Goal: Task Accomplishment & Management: Manage account settings

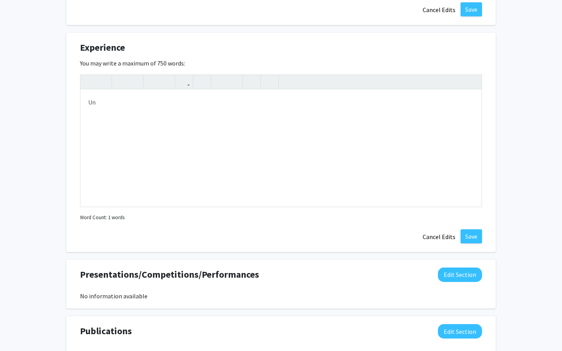
scroll to position [866, 0]
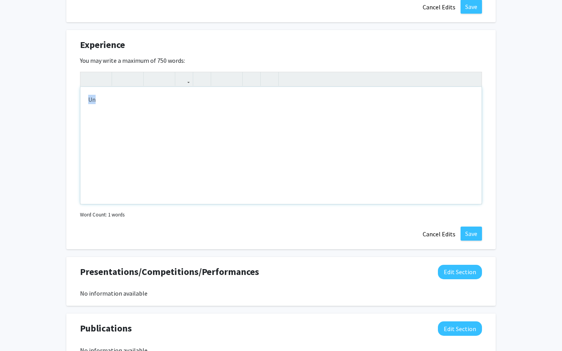
drag, startPoint x: 127, startPoint y: 103, endPoint x: 53, endPoint y: 103, distance: 73.7
click at [426, 227] on button "Cancel Edits" at bounding box center [438, 234] width 43 height 15
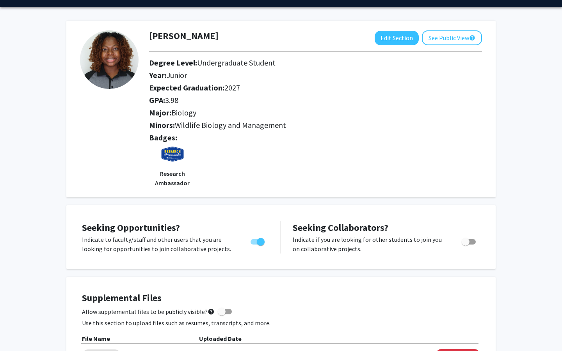
scroll to position [0, 0]
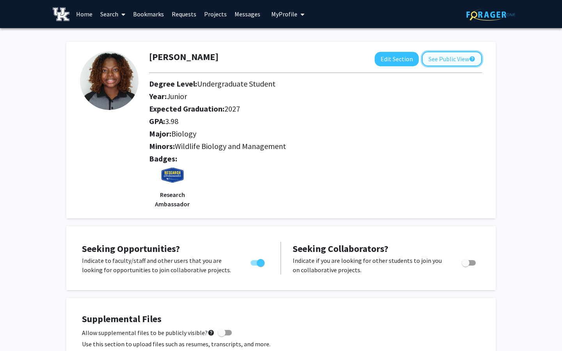
click at [443, 62] on button "See Public View help" at bounding box center [452, 58] width 60 height 15
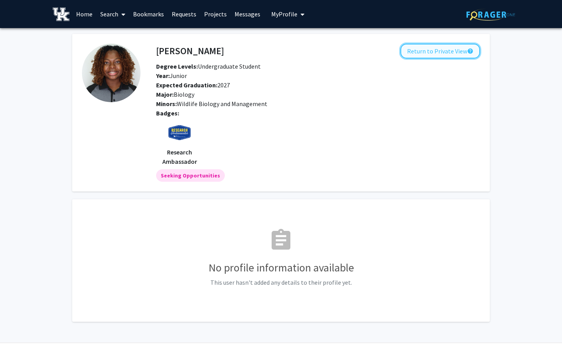
click at [409, 50] on button "Return to Private View help" at bounding box center [440, 51] width 80 height 15
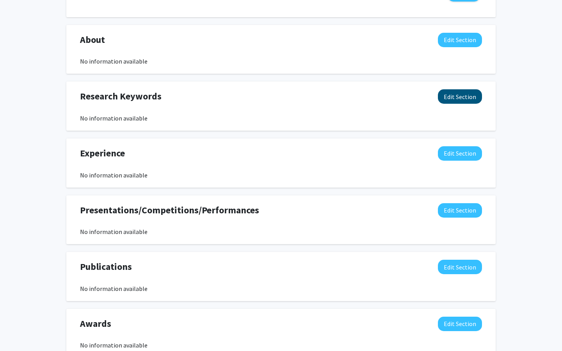
scroll to position [406, 0]
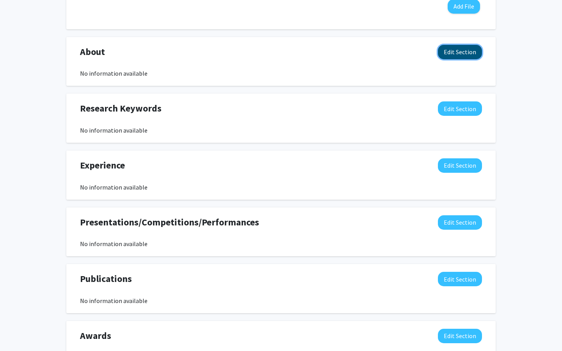
click at [464, 50] on button "Edit Section" at bounding box center [460, 52] width 44 height 14
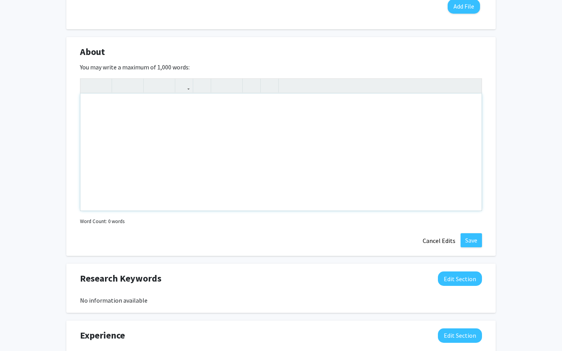
click at [424, 117] on div "Note to users with screen readers: Please deactivate our accessibility plugin f…" at bounding box center [280, 152] width 401 height 117
type textarea "z"
click at [276, 107] on div "I am in [GEOGRAPHIC_DATA][US_STATE]'s class of 2027 with a major in biology and…" at bounding box center [280, 152] width 401 height 117
click at [128, 110] on div "I am in [GEOGRAPHIC_DATA][US_STATE]'s class of 2027 with a major in biology and…" at bounding box center [280, 152] width 401 height 117
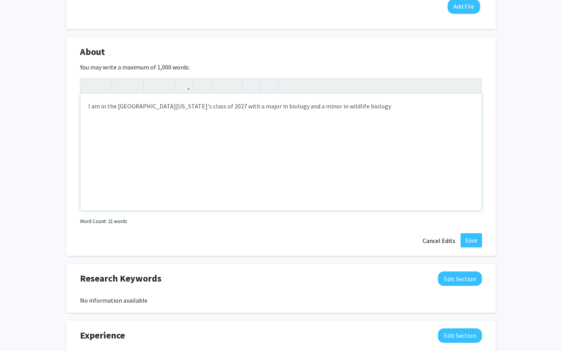
click at [363, 112] on div "I am in the [GEOGRAPHIC_DATA][US_STATE]'s class of 2027 with a major in biology…" at bounding box center [280, 152] width 401 height 117
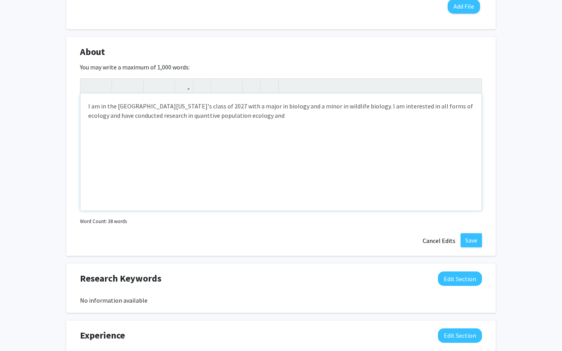
click at [175, 119] on div "I am in the [GEOGRAPHIC_DATA][US_STATE]'s class of 2027 with a major in biology…" at bounding box center [280, 152] width 401 height 117
click at [172, 115] on div "I am in the [GEOGRAPHIC_DATA][US_STATE]'s class of 2027 with a major in biology…" at bounding box center [280, 152] width 401 height 117
click at [260, 117] on div "I am in the [GEOGRAPHIC_DATA][US_STATE]'s class of 2027 with a major in biology…" at bounding box center [280, 152] width 401 height 117
click at [297, 108] on div "I am in the [GEOGRAPHIC_DATA][US_STATE]'s class of 2027 with a major in biology…" at bounding box center [280, 152] width 401 height 117
click at [250, 131] on div "I am in the [GEOGRAPHIC_DATA][US_STATE]'s class of 2027 with a major in biology…" at bounding box center [280, 152] width 401 height 117
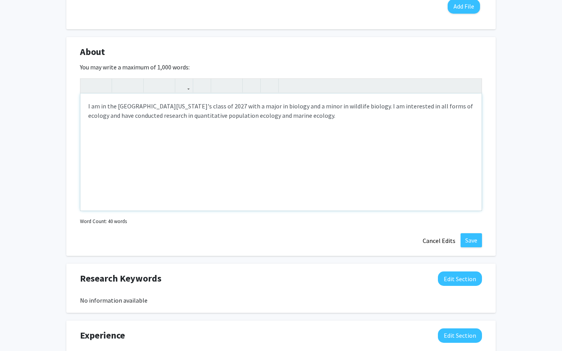
click at [231, 107] on div "I am in the [GEOGRAPHIC_DATA][US_STATE]'s class of 2027 with a major in biology…" at bounding box center [280, 152] width 401 height 117
drag, startPoint x: 254, startPoint y: 107, endPoint x: 241, endPoint y: 107, distance: 13.3
click at [241, 107] on div "I am in the [GEOGRAPHIC_DATA][US_STATE]'s class of 2027 with a major in biology…" at bounding box center [280, 152] width 401 height 117
click at [249, 106] on div "I am in the [GEOGRAPHIC_DATA][US_STATE]'s class of 2027 with a biology and a mi…" at bounding box center [280, 152] width 401 height 117
click at [251, 107] on div "I am in the [GEOGRAPHIC_DATA][US_STATE]'s class of 2027 with a biology and a mi…" at bounding box center [280, 152] width 401 height 117
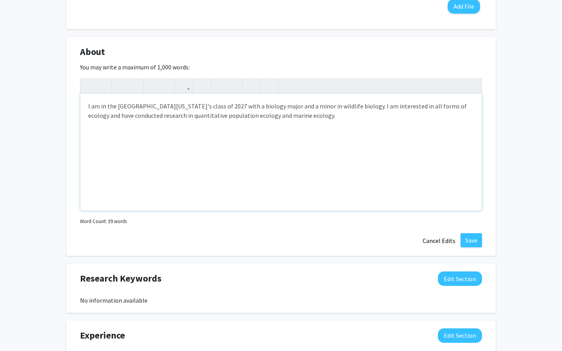
click at [304, 107] on div "I am in the [GEOGRAPHIC_DATA][US_STATE]'s class of 2027 with a biology major an…" at bounding box center [280, 152] width 401 height 117
click at [249, 107] on div "I am in the [GEOGRAPHIC_DATA][US_STATE]'s class of 2027 with a biology major an…" at bounding box center [280, 152] width 401 height 117
click at [211, 147] on div "I am in the [GEOGRAPHIC_DATA][US_STATE]'s class of 2027 with a biology major an…" at bounding box center [280, 152] width 401 height 117
drag, startPoint x: 307, startPoint y: 109, endPoint x: 283, endPoint y: 108, distance: 23.8
click at [283, 108] on div "I am in the [GEOGRAPHIC_DATA][US_STATE]'s class of 2027 with a biology major an…" at bounding box center [280, 152] width 401 height 117
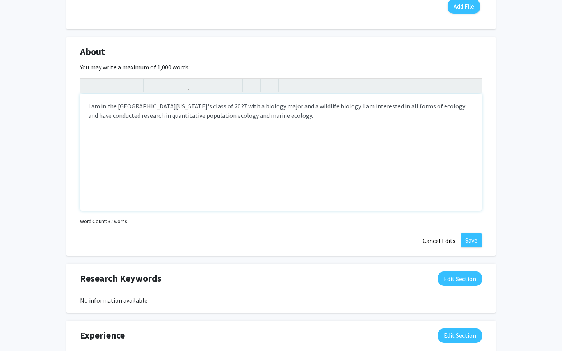
click at [324, 108] on div "I am in the [GEOGRAPHIC_DATA][US_STATE]'s class of 2027 with a biology major an…" at bounding box center [280, 152] width 401 height 117
click at [323, 140] on div "I am in the [GEOGRAPHIC_DATA][US_STATE]'s class of 2027 with a biology major an…" at bounding box center [280, 152] width 401 height 117
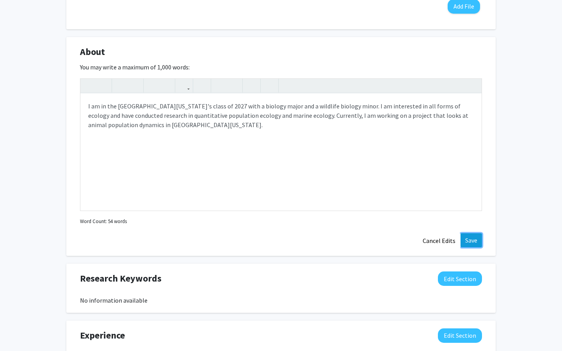
click at [476, 238] on button "Save" at bounding box center [470, 240] width 21 height 14
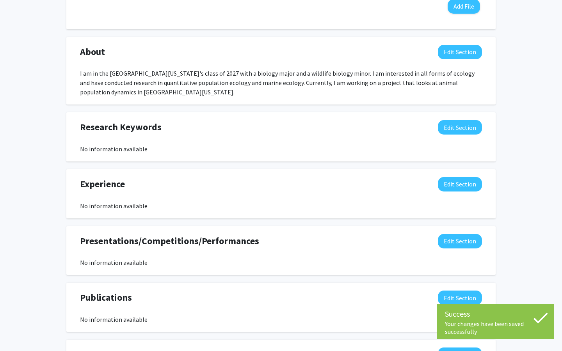
scroll to position [402, 0]
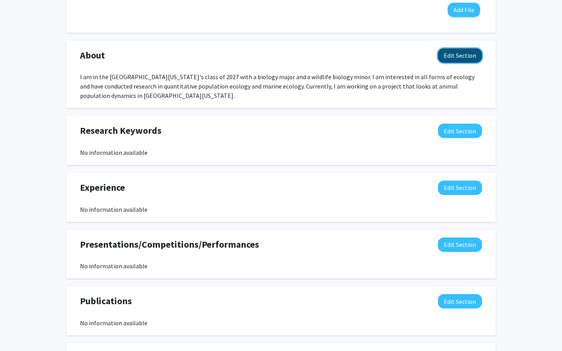
click at [448, 54] on button "Edit Section" at bounding box center [460, 55] width 44 height 14
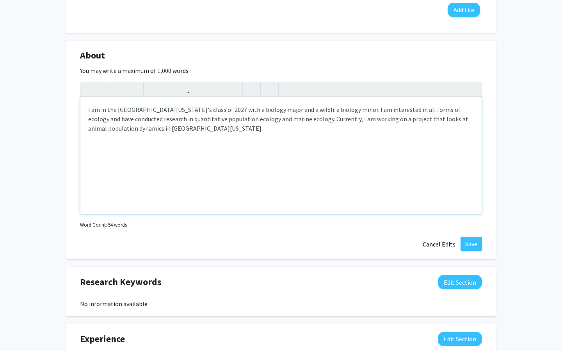
click at [147, 129] on div "I am in the [GEOGRAPHIC_DATA][US_STATE]'s class of 2027 with a biology major an…" at bounding box center [280, 155] width 401 height 117
type textarea "I am in the [GEOGRAPHIC_DATA][US_STATE]'s class of 2027 with a biology major an…"
click at [462, 236] on div "About Edit Section You may write a maximum of 1,000 words: I am in the [GEOGRAP…" at bounding box center [280, 150] width 429 height 219
click at [477, 245] on button "Save" at bounding box center [470, 244] width 21 height 14
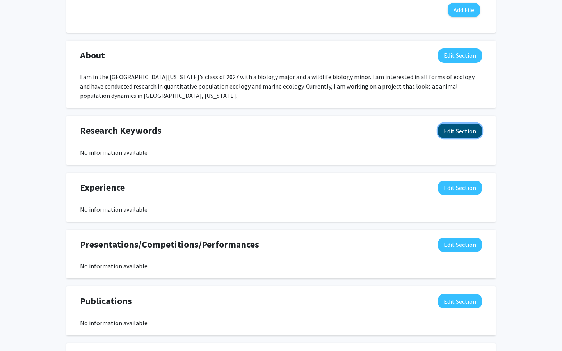
click at [468, 135] on button "Edit Section" at bounding box center [460, 131] width 44 height 14
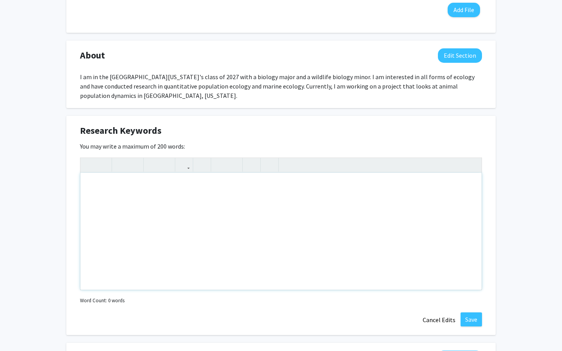
click at [230, 224] on div "Note to users with screen readers: Please deactivate our accessibility plugin f…" at bounding box center [280, 231] width 401 height 117
click at [125, 189] on div "ecology, ecosytems, mar" at bounding box center [280, 231] width 401 height 117
click at [158, 186] on div "ecology, ecosystems, mar" at bounding box center [280, 231] width 401 height 117
type textarea "ecology, ecosystems, population ecology, statistics, marine ecology"
click at [470, 320] on button "Save" at bounding box center [470, 319] width 21 height 14
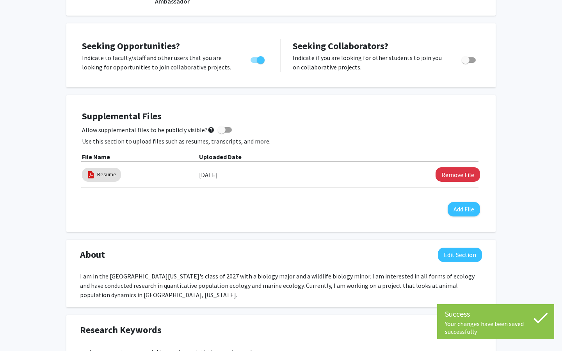
scroll to position [180, 0]
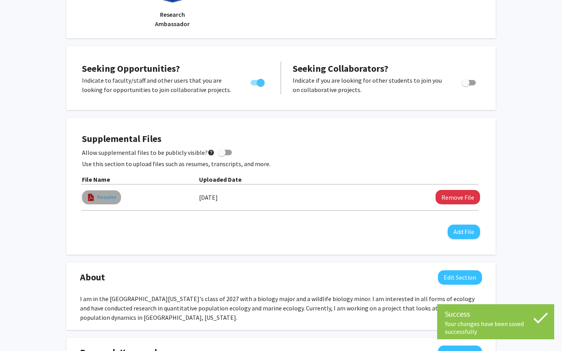
click at [108, 195] on link "Resume" at bounding box center [106, 197] width 19 height 8
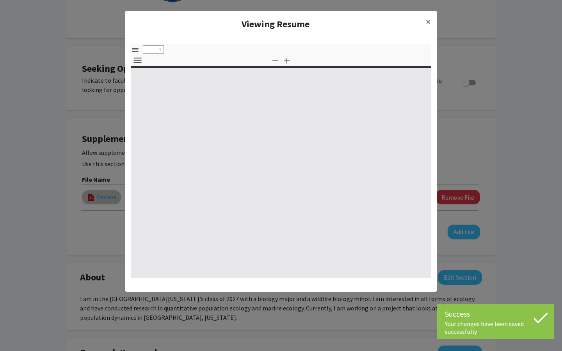
select select "custom"
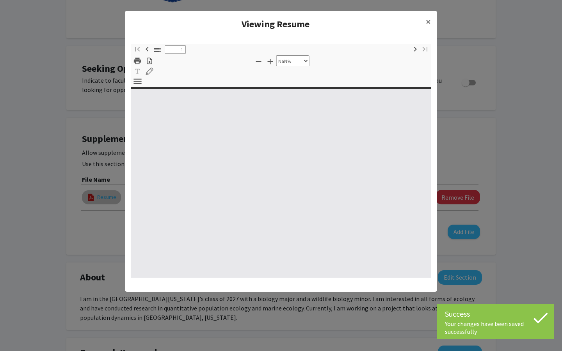
type input "0"
select select "custom"
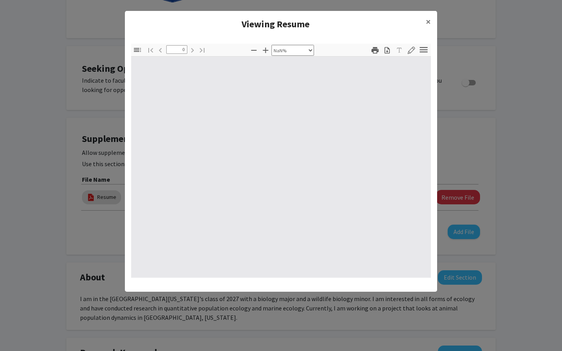
type input "1"
select select "auto"
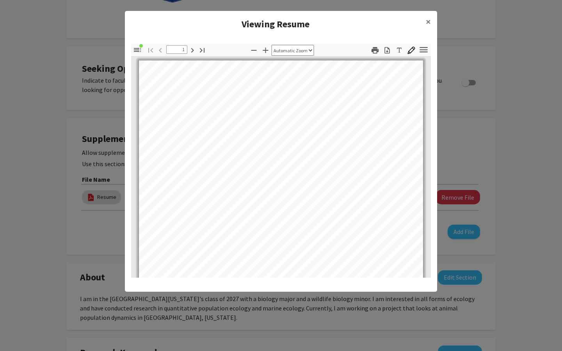
scroll to position [0, 0]
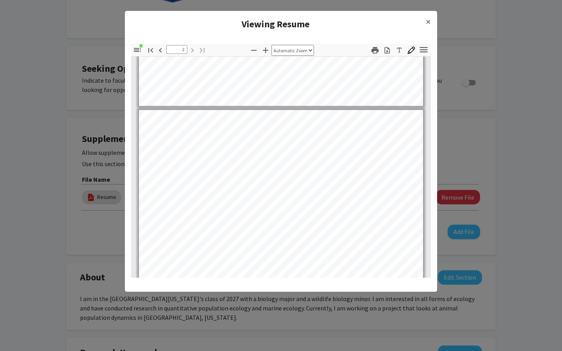
type input "1"
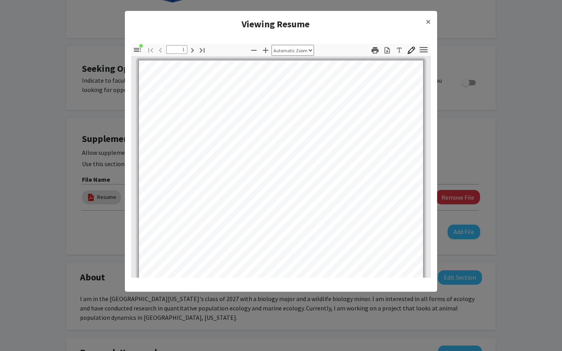
scroll to position [7, 0]
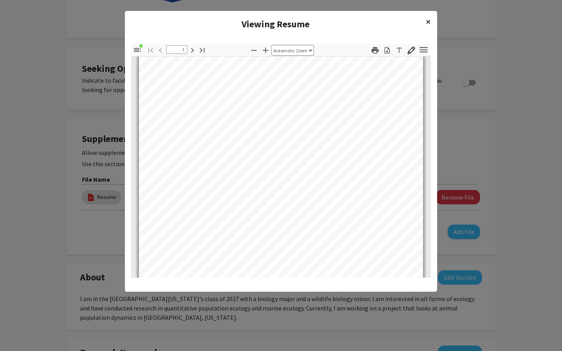
click at [431, 25] on button "×" at bounding box center [428, 22] width 18 height 22
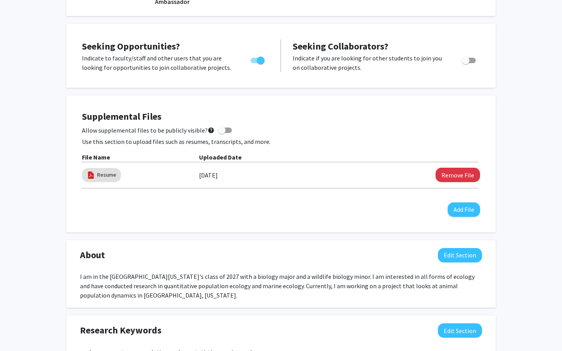
scroll to position [0, 0]
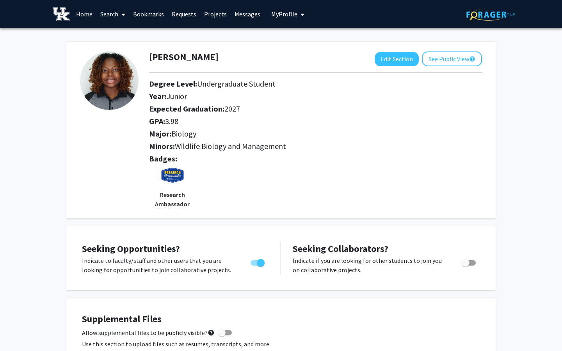
click at [439, 67] on div at bounding box center [315, 72] width 344 height 13
click at [439, 63] on button "See Public View help" at bounding box center [452, 58] width 60 height 15
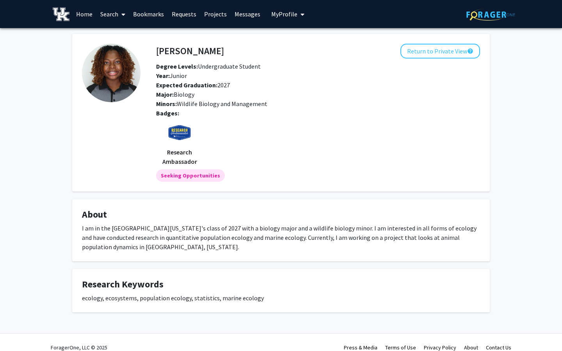
click at [85, 14] on link "Home" at bounding box center [84, 13] width 24 height 27
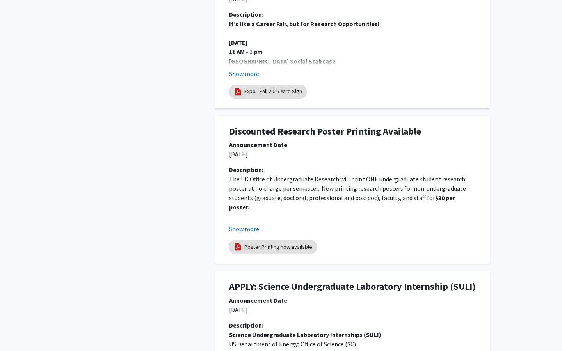
scroll to position [289, 0]
